Goal: Task Accomplishment & Management: Manage account settings

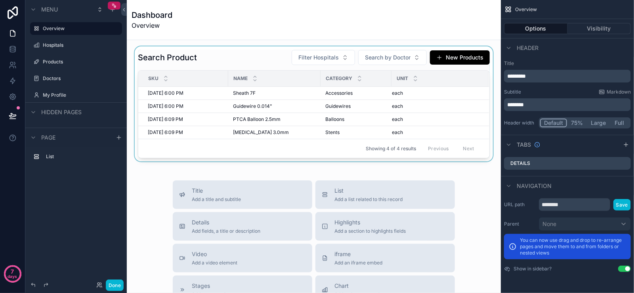
click at [330, 59] on div "scrollable content" at bounding box center [313, 103] width 361 height 115
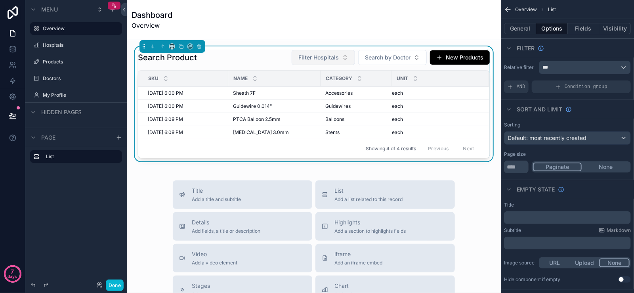
click at [324, 58] on span "Filter Hospitals" at bounding box center [318, 57] width 40 height 8
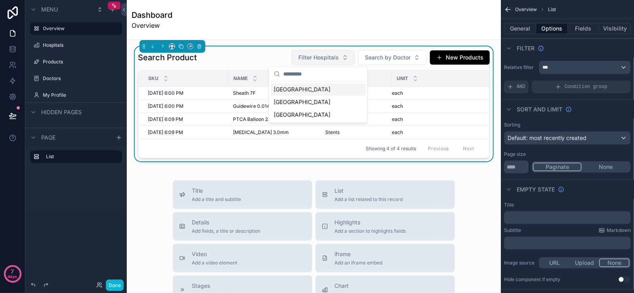
click at [324, 58] on span "Filter Hospitals" at bounding box center [318, 57] width 40 height 8
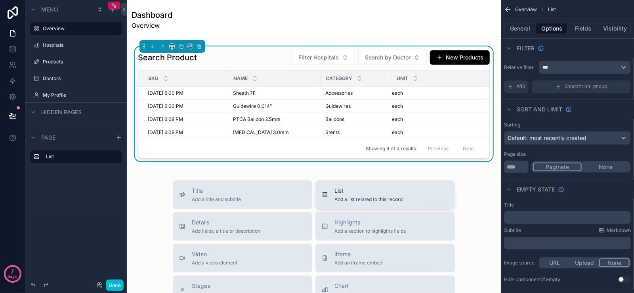
click at [374, 204] on button "List Add a list related to this record" at bounding box center [384, 194] width 139 height 29
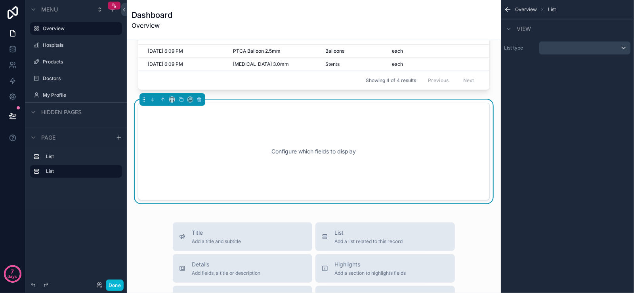
scroll to position [72, 0]
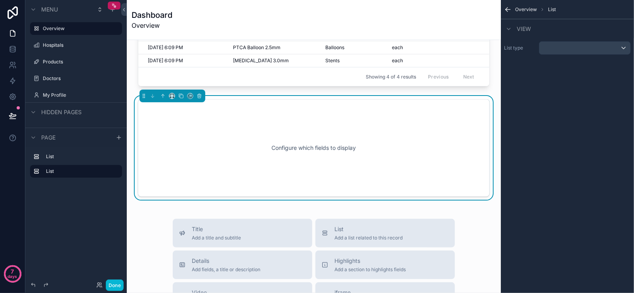
click at [329, 146] on div "Configure which fields to display" at bounding box center [314, 147] width 326 height 71
click at [558, 50] on div "scrollable content" at bounding box center [584, 48] width 91 height 13
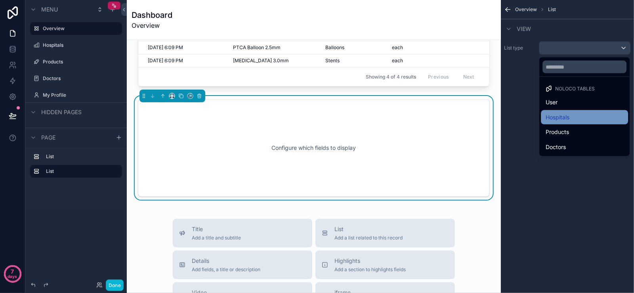
click at [573, 113] on div "Hospitals" at bounding box center [585, 118] width 78 height 10
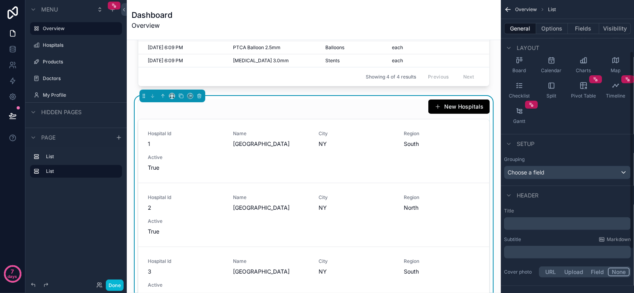
scroll to position [79, 0]
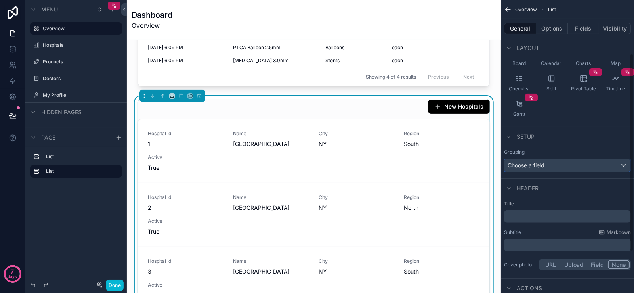
click at [544, 162] on span "Choose a field" at bounding box center [526, 165] width 37 height 7
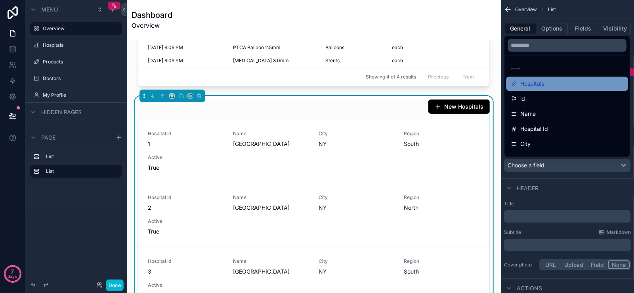
click at [554, 80] on div "Hospitals" at bounding box center [567, 84] width 113 height 10
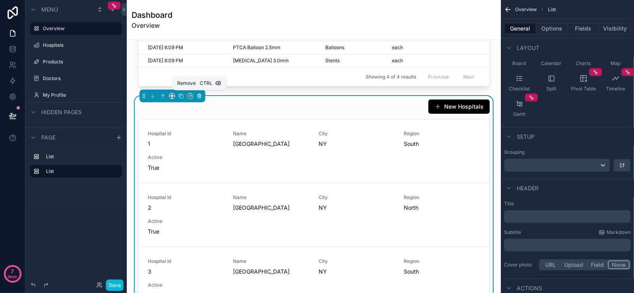
click at [200, 94] on icon "scrollable content" at bounding box center [200, 94] width 2 height 1
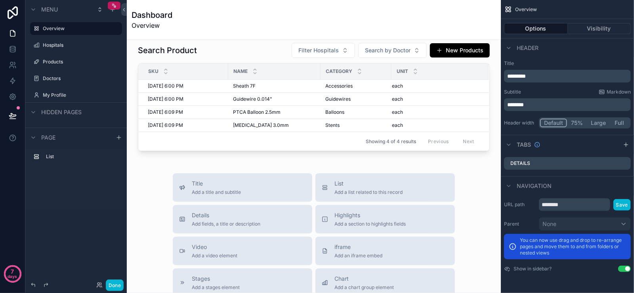
scroll to position [0, 0]
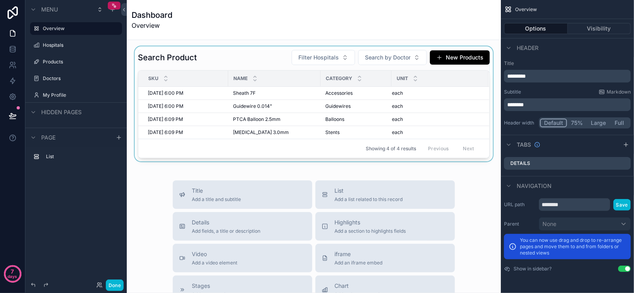
click at [321, 156] on div "Showing 4 of 4 results Previous Next" at bounding box center [313, 148] width 351 height 19
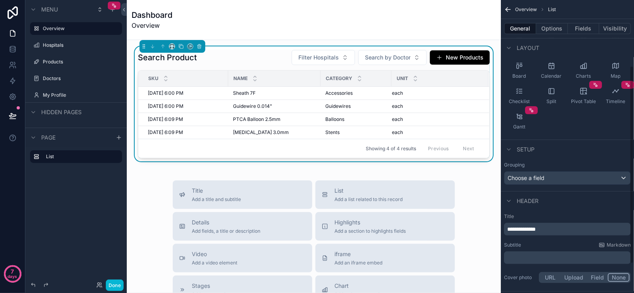
scroll to position [140, 0]
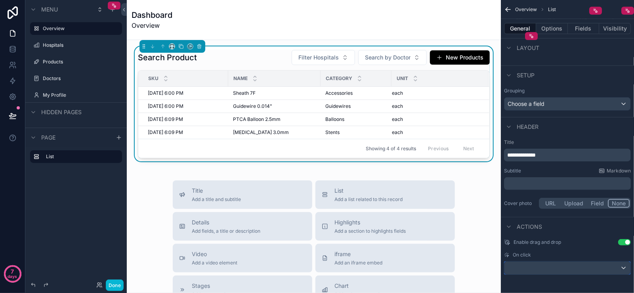
click at [561, 267] on div "scrollable content" at bounding box center [567, 268] width 126 height 13
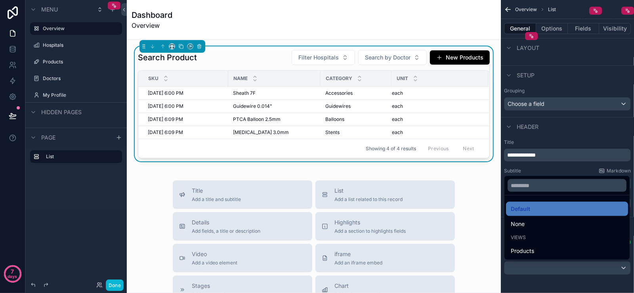
click at [561, 267] on div "scrollable content" at bounding box center [317, 146] width 634 height 293
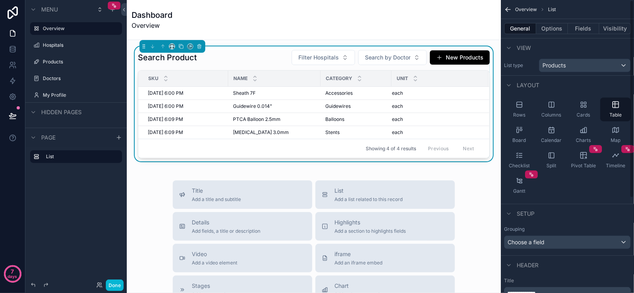
scroll to position [0, 0]
click at [557, 28] on button "Options" at bounding box center [552, 28] width 32 height 11
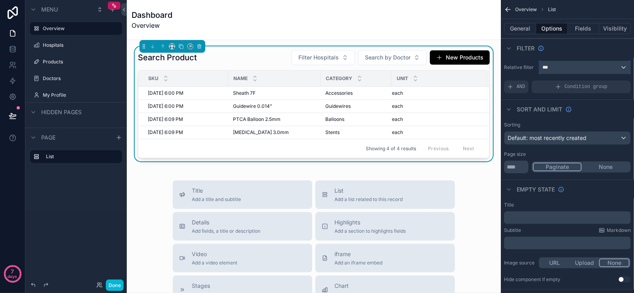
click at [576, 67] on div "***" at bounding box center [584, 67] width 91 height 13
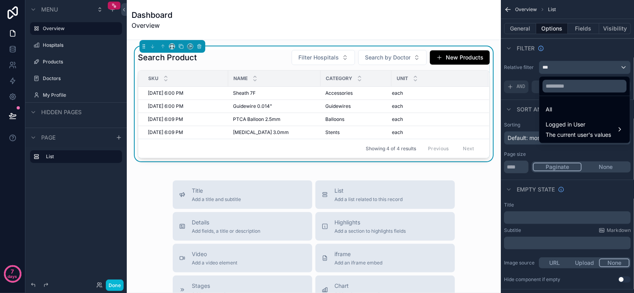
click at [575, 67] on div "scrollable content" at bounding box center [317, 146] width 634 height 293
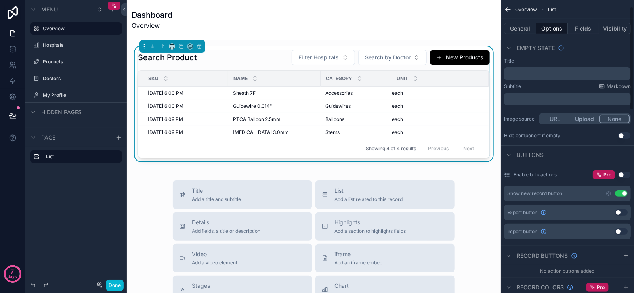
scroll to position [16, 0]
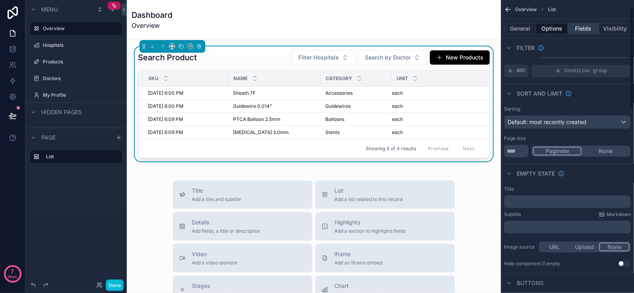
click at [583, 30] on button "Fields" at bounding box center [584, 28] width 32 height 11
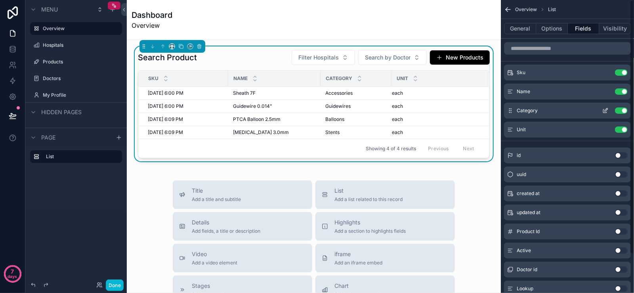
scroll to position [0, 0]
click at [612, 29] on button "Visibility" at bounding box center [615, 28] width 32 height 11
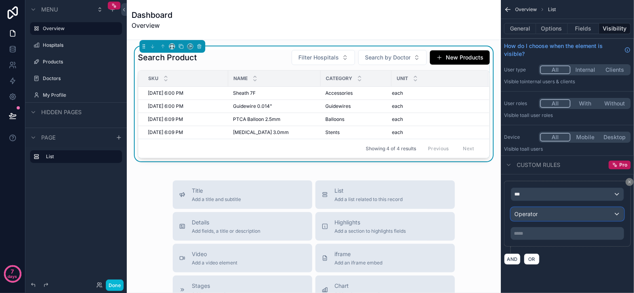
click at [552, 214] on div "Operator" at bounding box center [567, 214] width 113 height 13
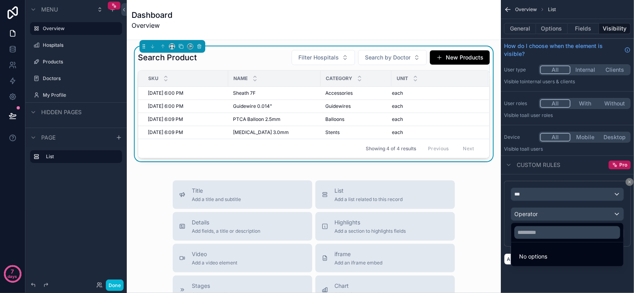
click at [552, 214] on div "scrollable content" at bounding box center [317, 146] width 634 height 293
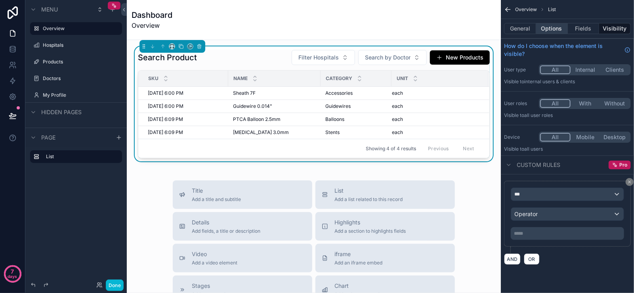
click at [544, 32] on button "Options" at bounding box center [552, 28] width 32 height 11
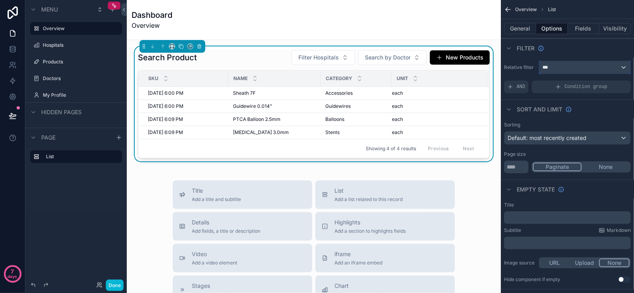
click at [570, 67] on div "***" at bounding box center [584, 67] width 91 height 13
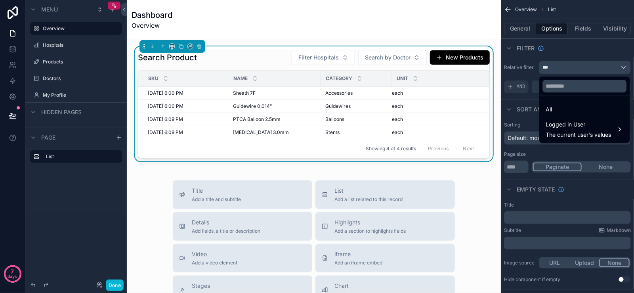
click at [570, 67] on div "scrollable content" at bounding box center [317, 146] width 634 height 293
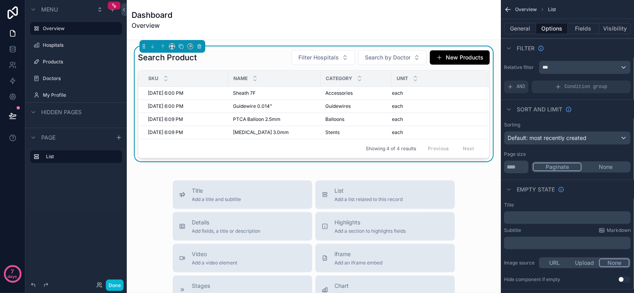
click at [488, 68] on div "Search Product Filter Hospitals Search by Doctor New Products Sku Name Category…" at bounding box center [313, 103] width 361 height 115
click at [309, 68] on div "Search Product Filter Hospitals Search by Doctor New Products Sku Name Category…" at bounding box center [314, 104] width 352 height 109
click at [526, 26] on button "General" at bounding box center [520, 28] width 32 height 11
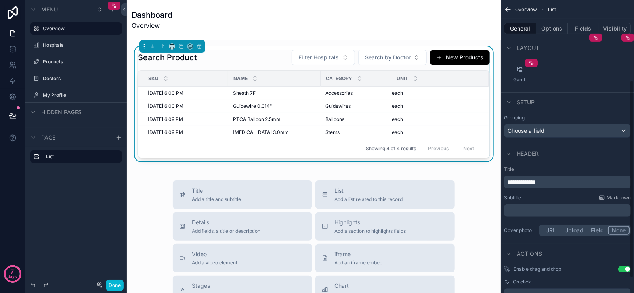
scroll to position [119, 0]
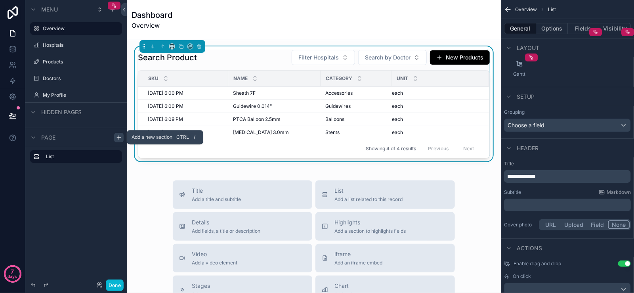
click at [116, 136] on icon "scrollable content" at bounding box center [119, 137] width 6 height 6
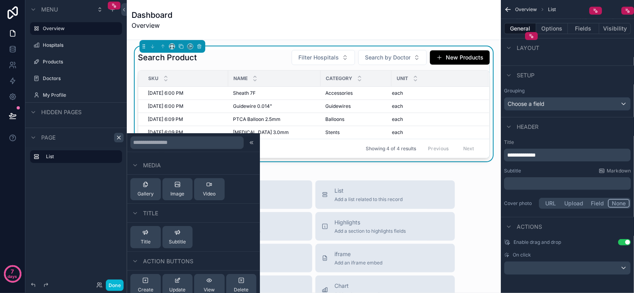
scroll to position [365, 0]
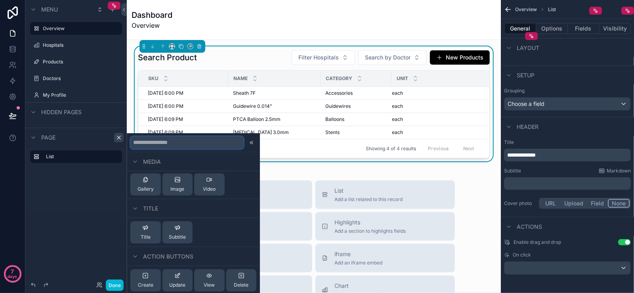
click at [193, 145] on input "text" at bounding box center [186, 142] width 113 height 13
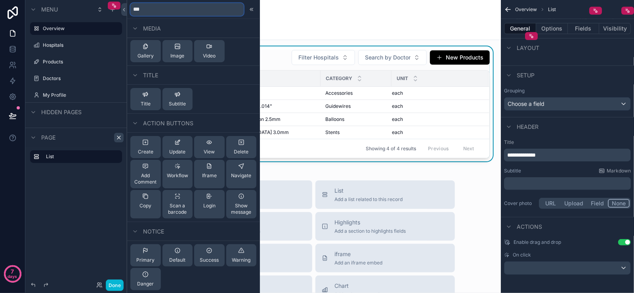
scroll to position [0, 0]
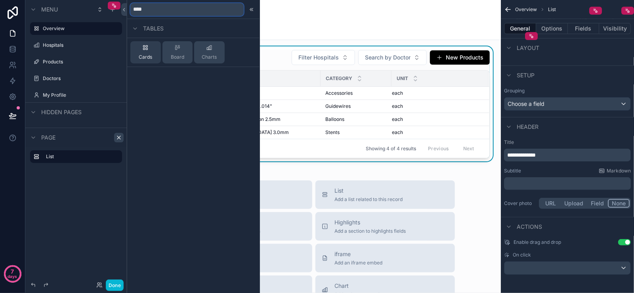
type input "****"
click at [150, 59] on span "Cards" at bounding box center [145, 57] width 13 height 6
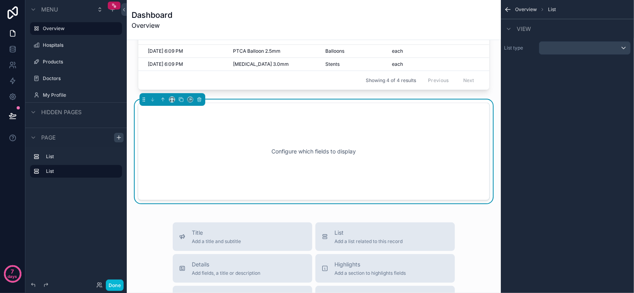
scroll to position [72, 0]
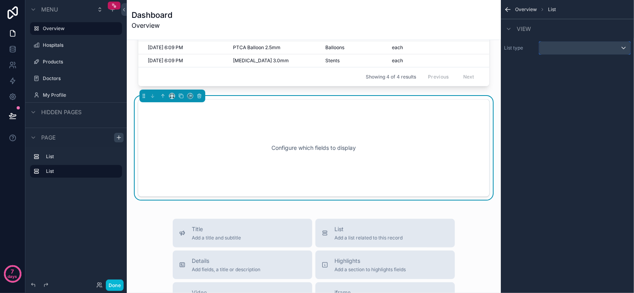
click at [586, 43] on div "scrollable content" at bounding box center [584, 48] width 91 height 13
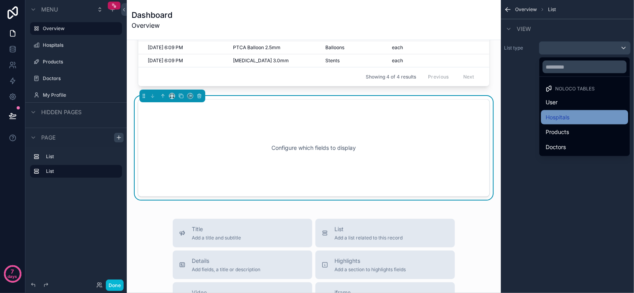
click at [573, 114] on div "Hospitals" at bounding box center [585, 118] width 78 height 10
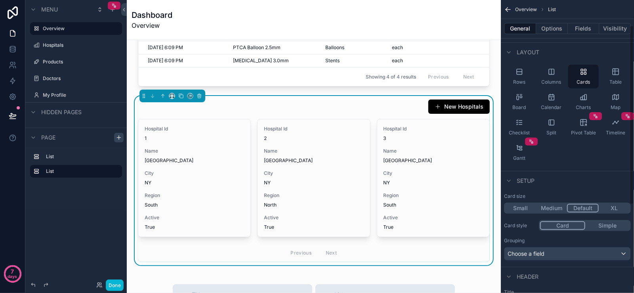
scroll to position [79, 0]
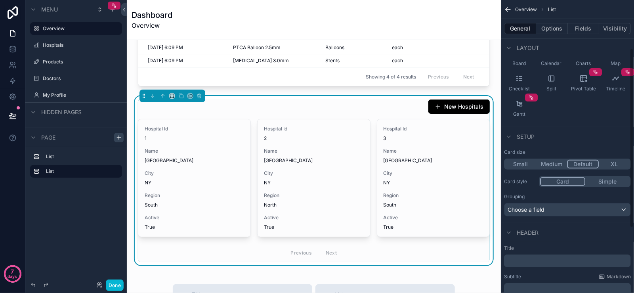
click at [603, 176] on div "Card Simple" at bounding box center [585, 181] width 92 height 11
click at [601, 182] on button "Simple" at bounding box center [607, 181] width 44 height 9
click at [584, 180] on button "Card" at bounding box center [562, 181] width 44 height 9
click at [201, 93] on icon "scrollable content" at bounding box center [200, 96] width 6 height 6
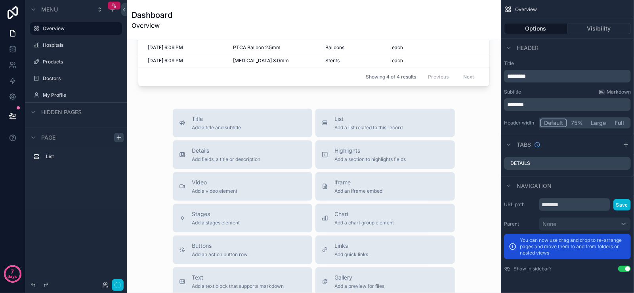
scroll to position [0, 0]
click at [62, 45] on label "Hospitals" at bounding box center [74, 45] width 63 height 6
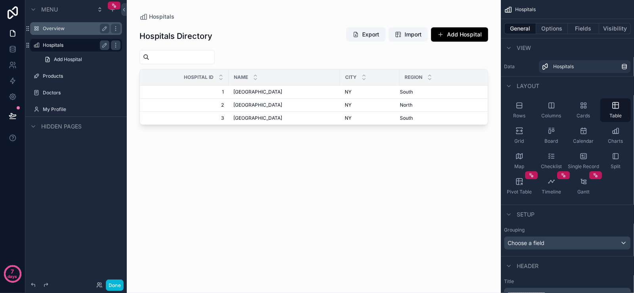
click at [69, 31] on label "Overview" at bounding box center [74, 28] width 63 height 6
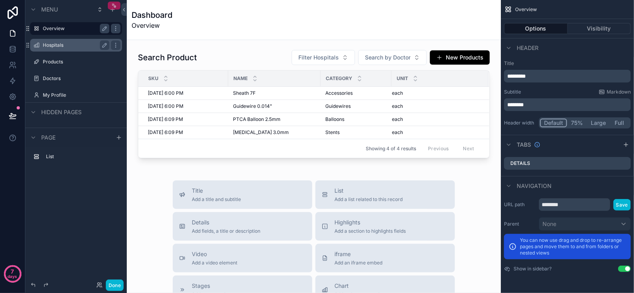
click at [111, 4] on icon "scrollable content" at bounding box center [114, 6] width 6 height 6
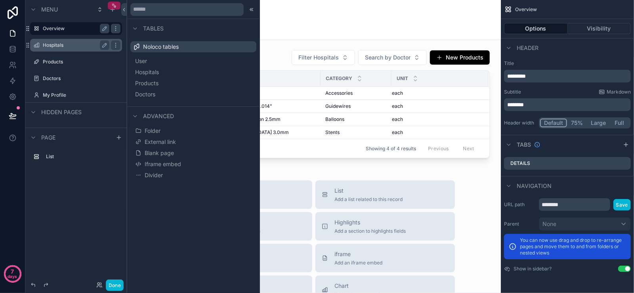
click at [111, 4] on icon "scrollable content" at bounding box center [114, 6] width 6 height 6
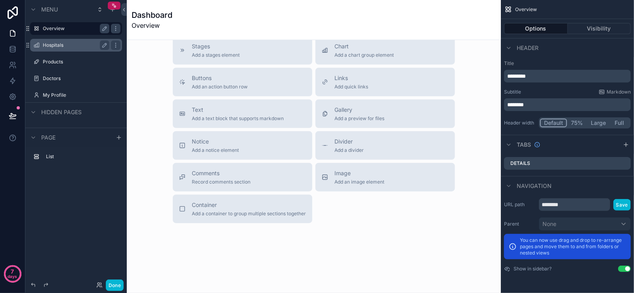
scroll to position [244, 0]
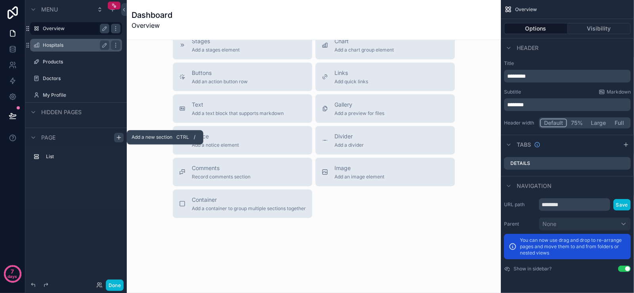
click at [116, 139] on icon "scrollable content" at bounding box center [119, 137] width 6 height 6
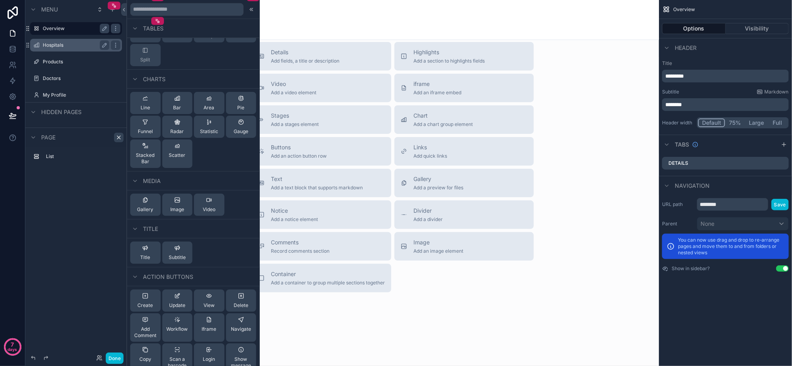
scroll to position [291, 0]
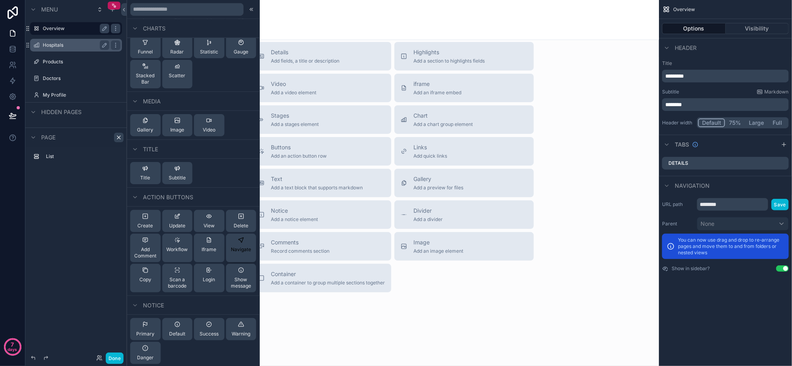
click at [235, 248] on span "Navigate" at bounding box center [241, 249] width 20 height 6
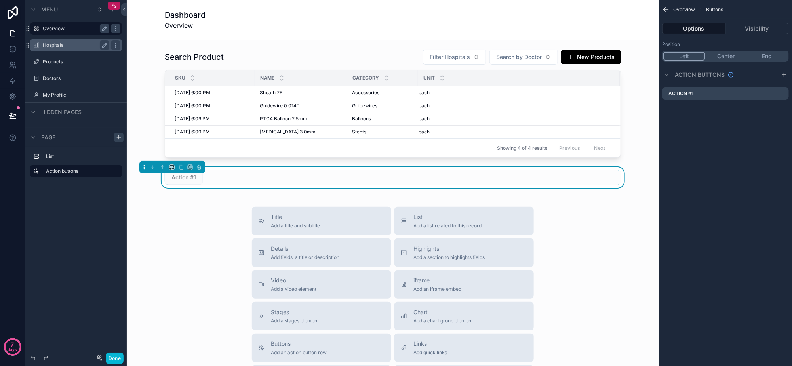
scroll to position [0, 0]
click at [242, 175] on div "Action #1" at bounding box center [393, 178] width 456 height 14
click at [185, 174] on span "Action #1" at bounding box center [184, 178] width 38 height 14
click at [634, 58] on button "Center" at bounding box center [726, 56] width 41 height 9
click at [634, 30] on button "Visibility" at bounding box center [757, 28] width 63 height 11
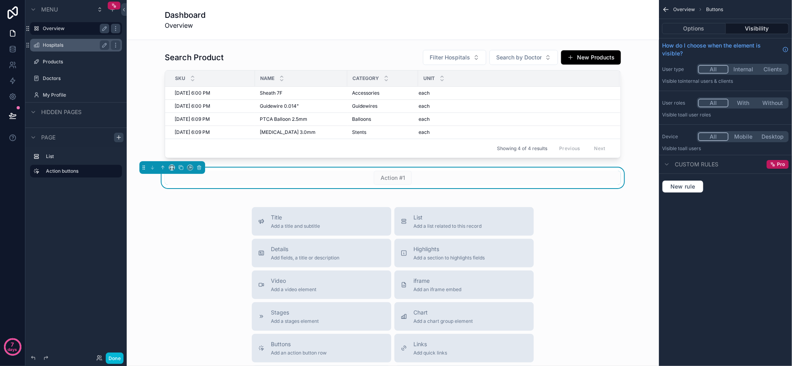
click at [613, 179] on div "Action #1" at bounding box center [393, 178] width 456 height 14
click at [199, 166] on icon "scrollable content" at bounding box center [200, 168] width 6 height 6
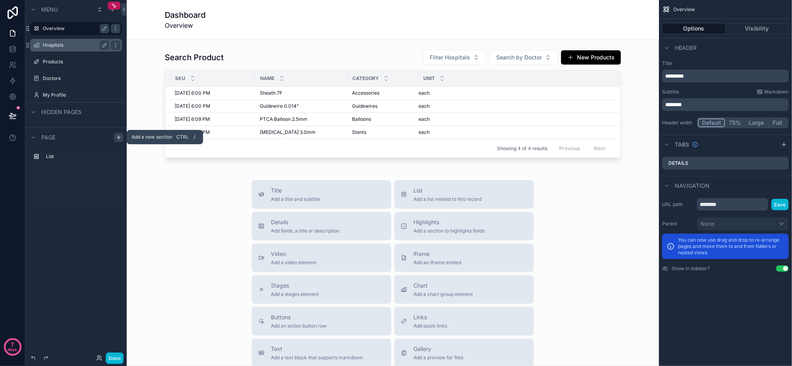
click at [121, 138] on icon "scrollable content" at bounding box center [119, 137] width 6 height 6
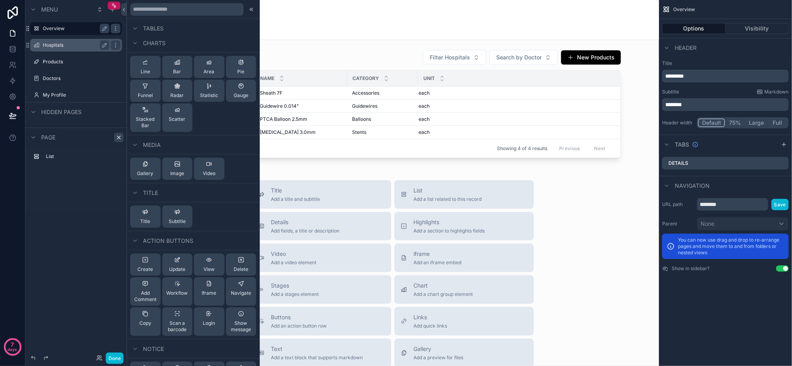
scroll to position [291, 0]
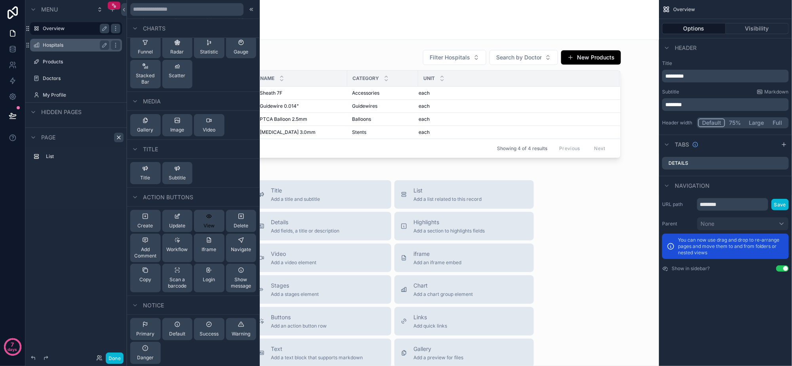
click at [204, 218] on div "View" at bounding box center [209, 221] width 11 height 16
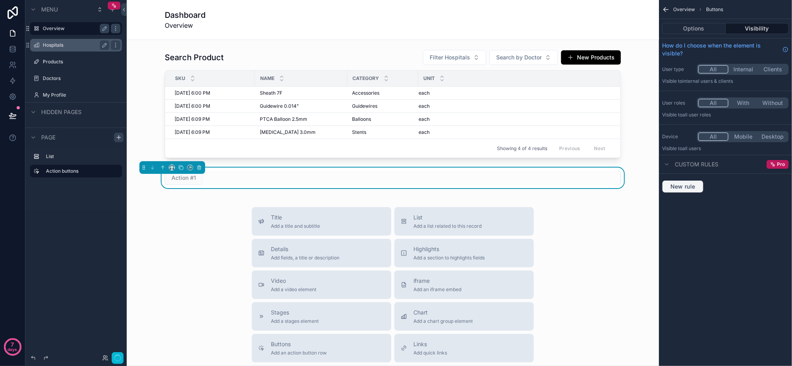
click at [634, 187] on span "New rule" at bounding box center [683, 186] width 31 height 7
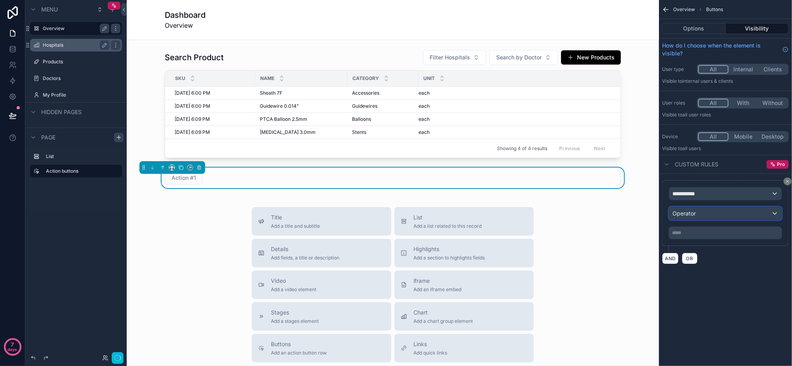
click at [634, 210] on div "Operator" at bounding box center [726, 213] width 113 height 13
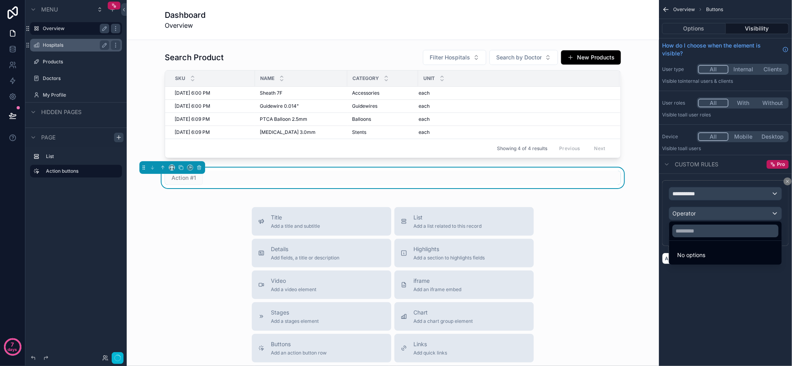
click at [634, 188] on div "scrollable content" at bounding box center [396, 183] width 792 height 366
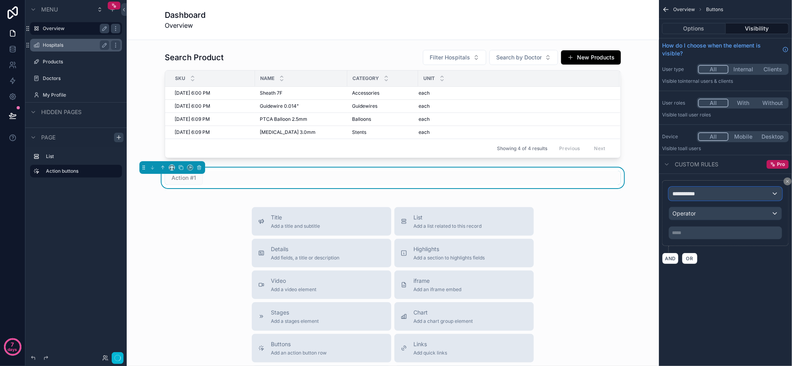
click at [634, 191] on div "**********" at bounding box center [726, 193] width 113 height 13
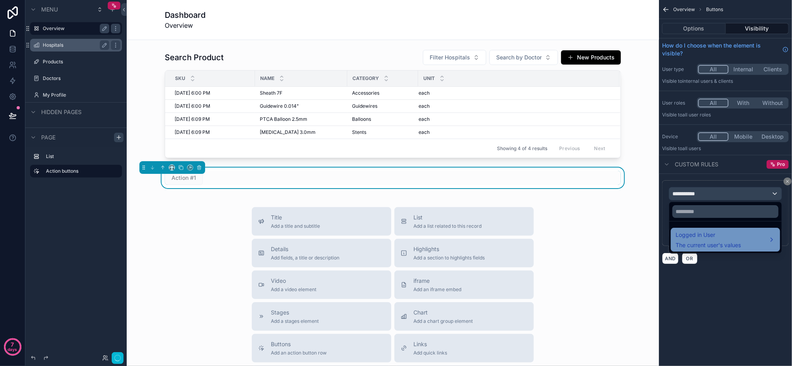
click at [634, 241] on div "Logged in User The current user's values" at bounding box center [708, 239] width 65 height 19
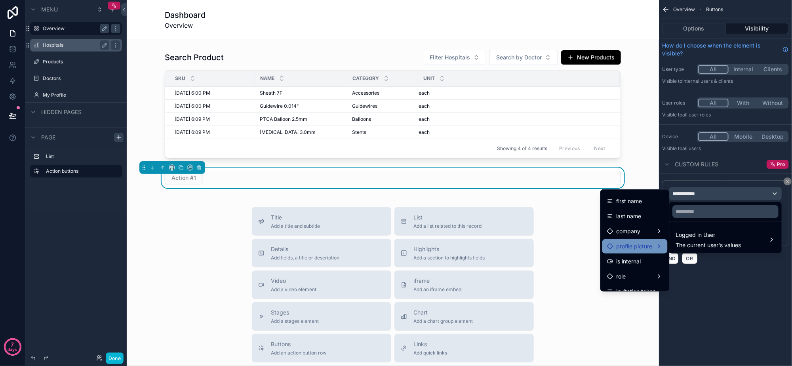
scroll to position [0, 0]
click at [634, 197] on div "scrollable content" at bounding box center [396, 183] width 792 height 366
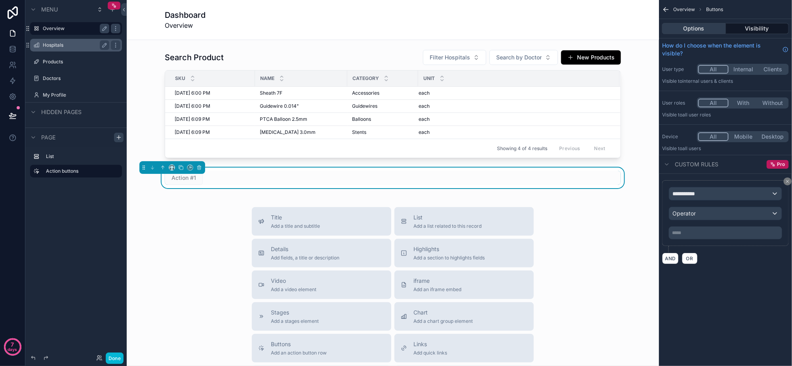
click at [634, 29] on button "Options" at bounding box center [694, 28] width 64 height 11
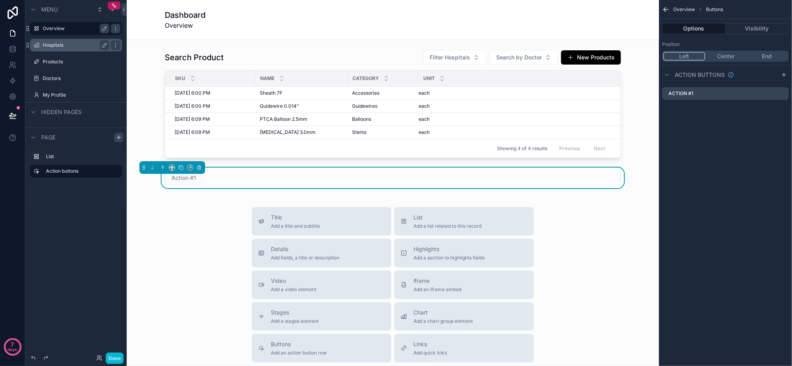
click at [634, 56] on button "Center" at bounding box center [726, 56] width 41 height 9
click at [634, 29] on button "Visibility" at bounding box center [757, 28] width 63 height 11
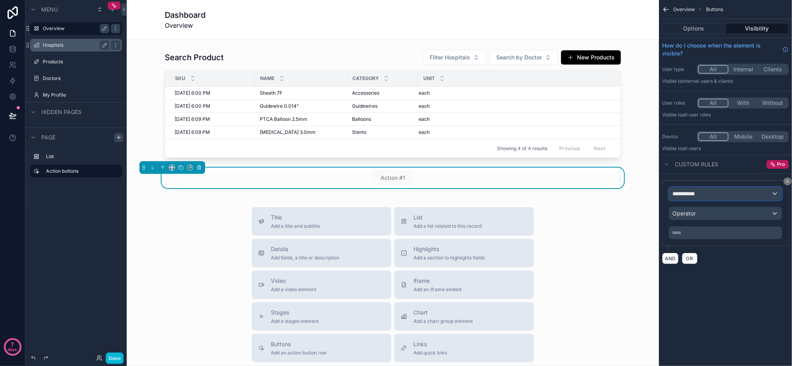
click at [634, 197] on div "**********" at bounding box center [726, 193] width 113 height 13
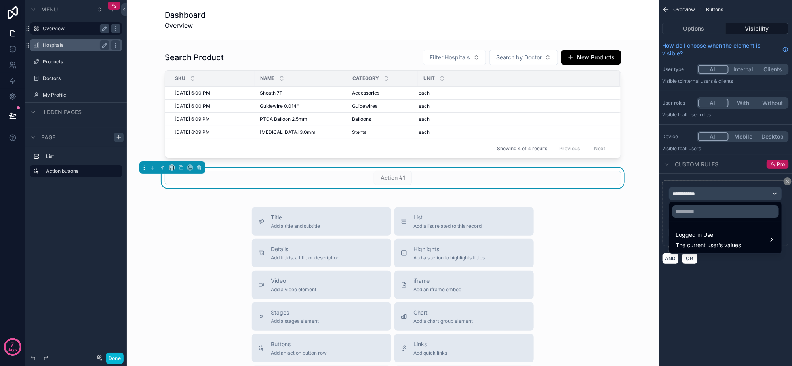
click at [634, 197] on div "scrollable content" at bounding box center [396, 183] width 792 height 366
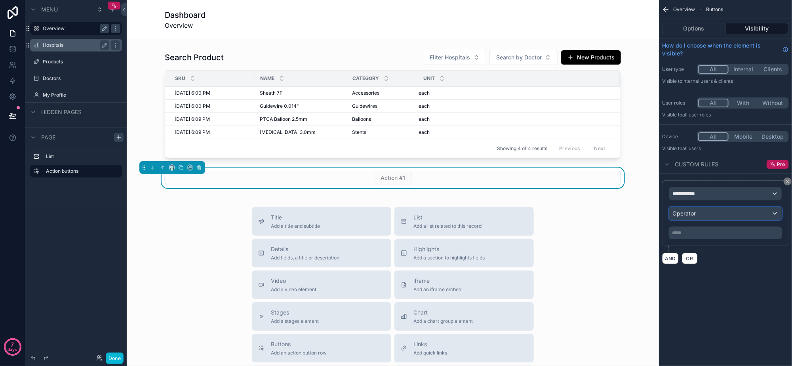
click at [634, 212] on div "Operator" at bounding box center [726, 213] width 113 height 13
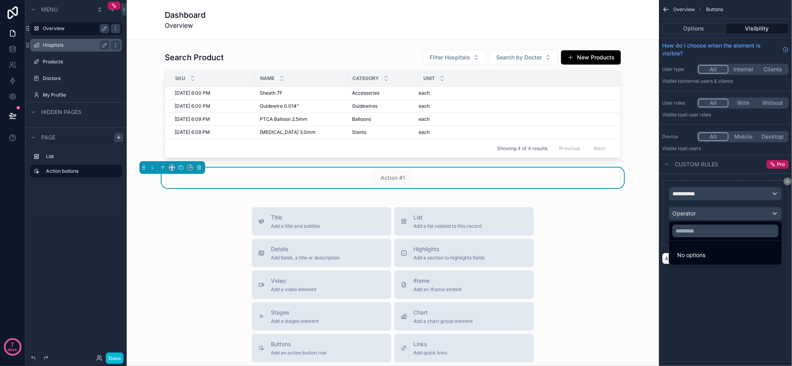
click at [634, 212] on div "scrollable content" at bounding box center [396, 183] width 792 height 366
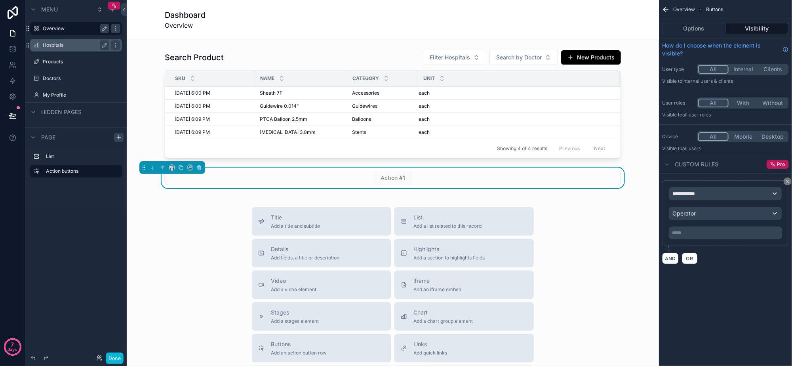
click at [634, 8] on icon "scrollable content" at bounding box center [666, 10] width 8 height 8
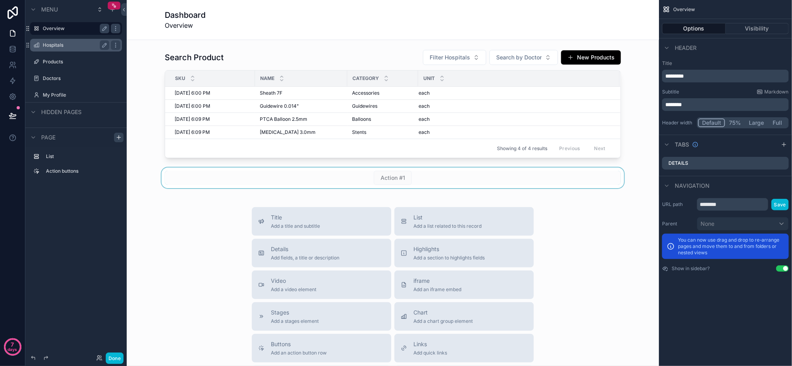
click at [578, 171] on div "scrollable content" at bounding box center [393, 178] width 520 height 21
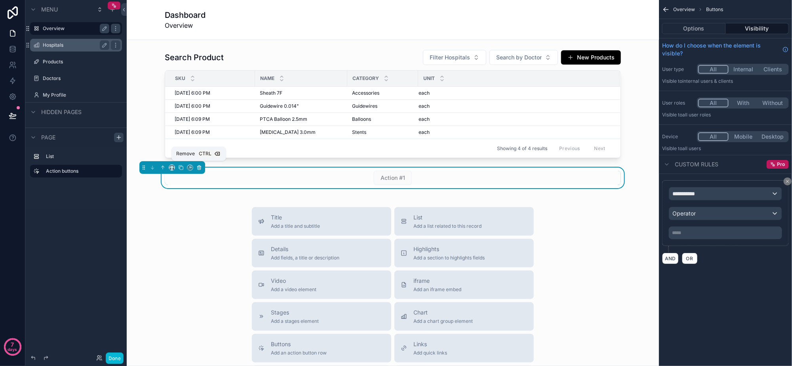
click at [198, 166] on icon "scrollable content" at bounding box center [199, 166] width 4 height 0
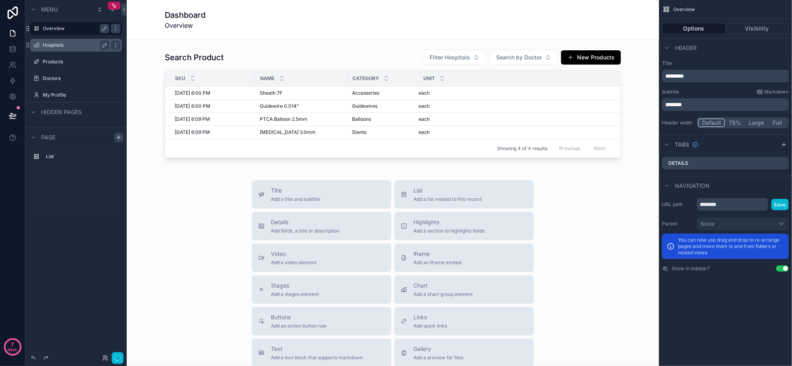
click at [79, 241] on div "Menu Overview Hospitals Products Doctors My Profile Hidden pages Page List" at bounding box center [75, 178] width 101 height 357
click at [117, 135] on icon "scrollable content" at bounding box center [119, 137] width 6 height 6
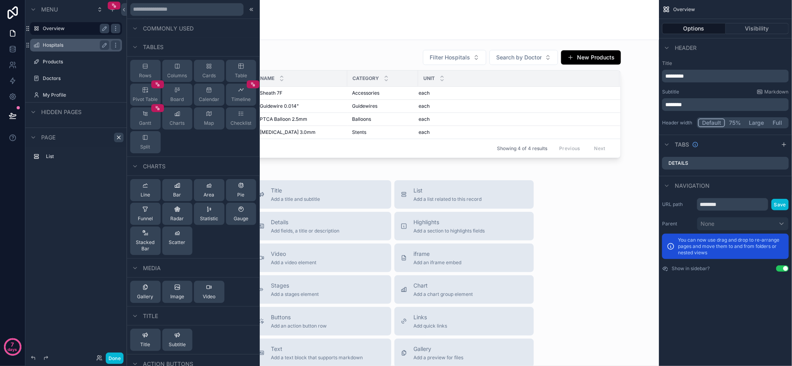
scroll to position [93, 0]
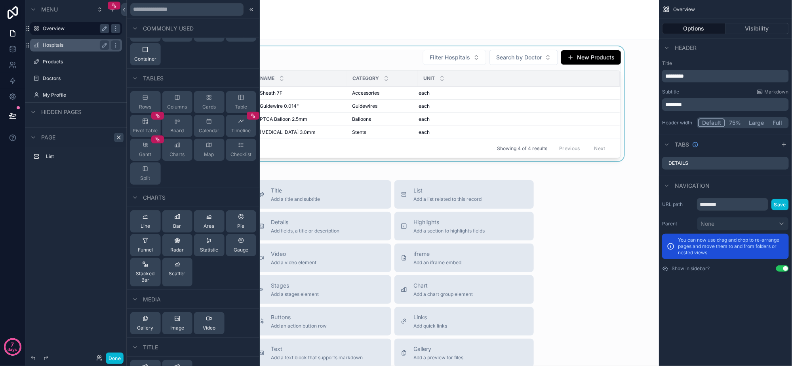
click at [411, 61] on div "scrollable content" at bounding box center [393, 103] width 520 height 115
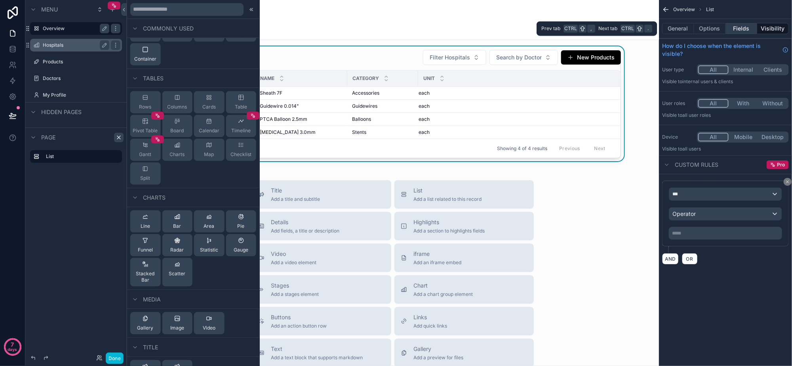
click at [634, 29] on button "Fields" at bounding box center [742, 28] width 32 height 11
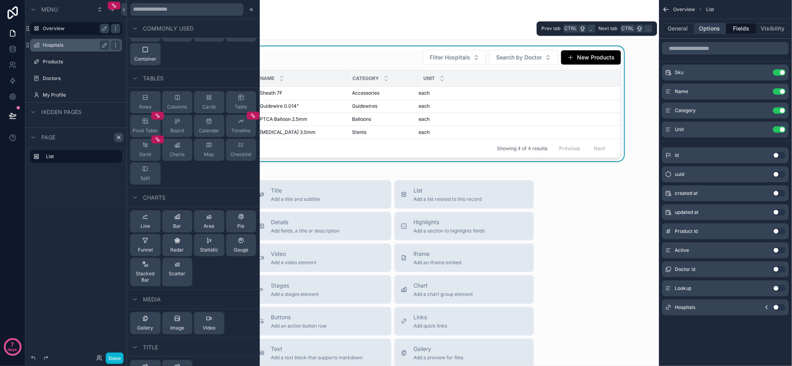
click at [634, 29] on button "Options" at bounding box center [711, 28] width 32 height 11
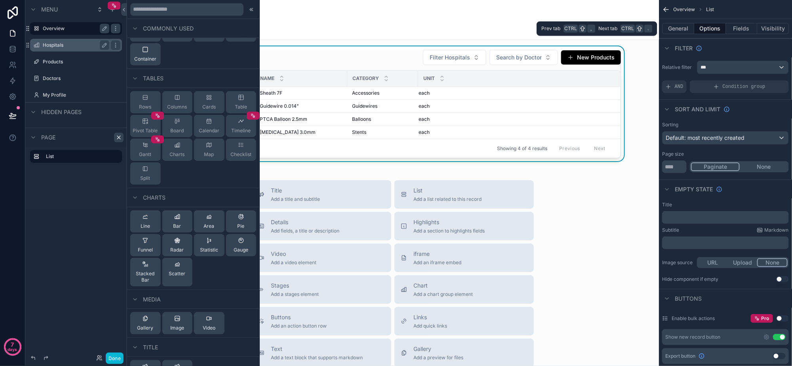
click at [634, 29] on button "Options" at bounding box center [711, 28] width 32 height 11
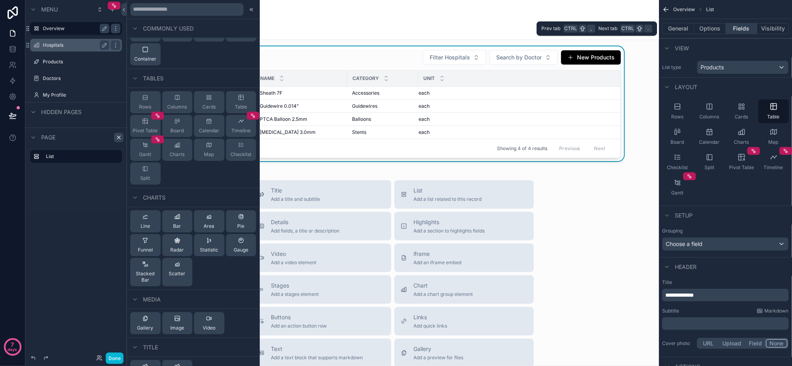
click at [634, 29] on button "Fields" at bounding box center [742, 28] width 32 height 11
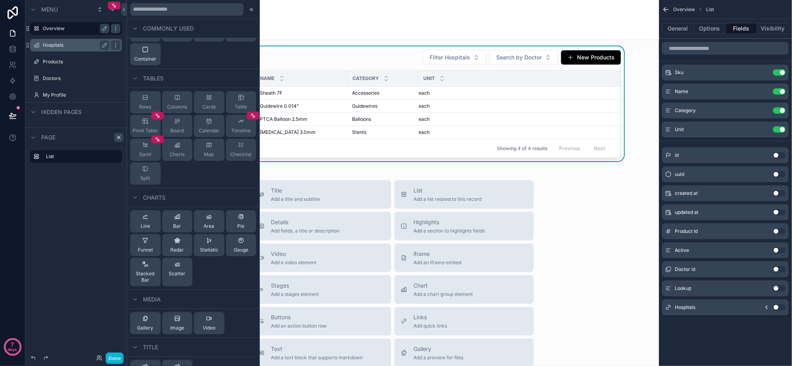
click at [634, 285] on button "Use setting" at bounding box center [779, 288] width 13 height 6
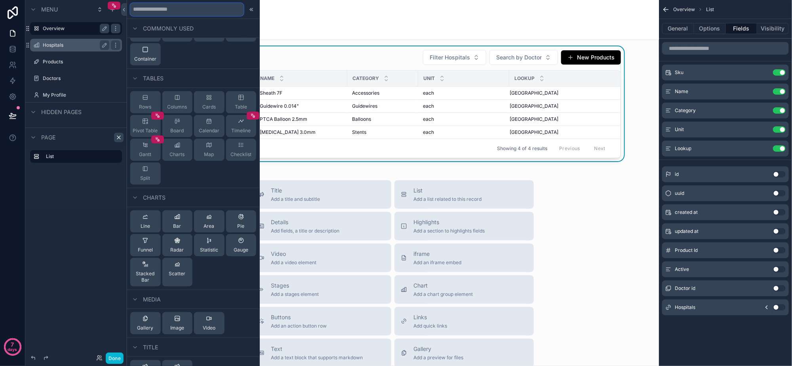
click at [204, 12] on input "text" at bounding box center [186, 9] width 113 height 13
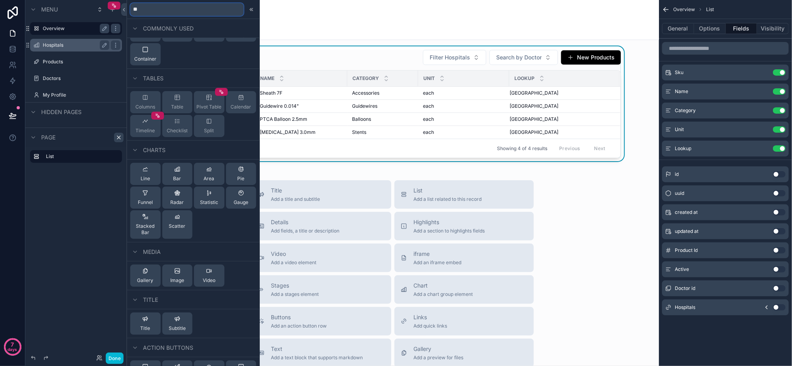
scroll to position [0, 0]
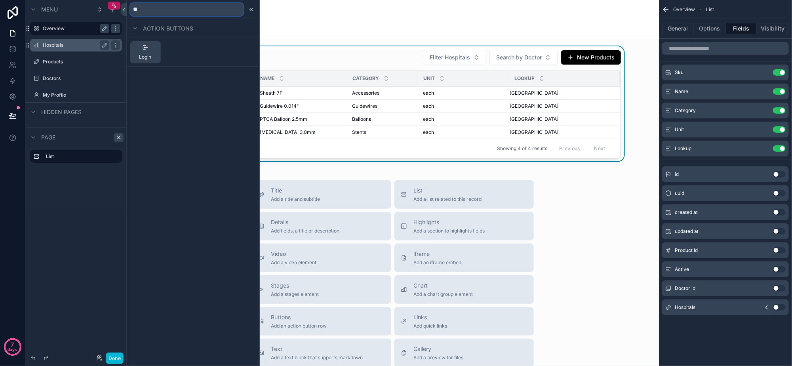
type input "*"
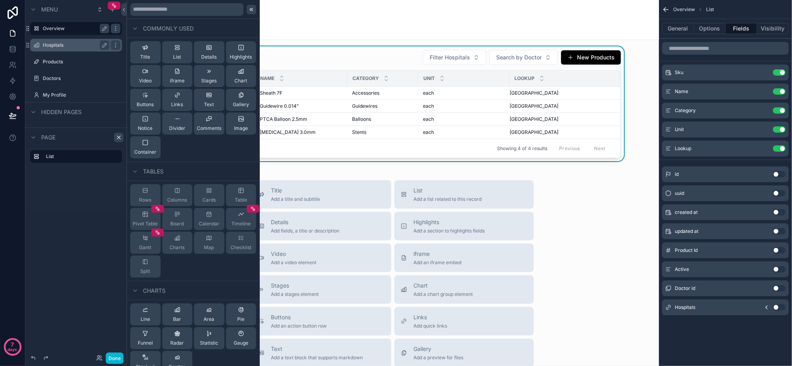
click at [247, 12] on div at bounding box center [252, 10] width 10 height 10
